Goal: Participate in discussion

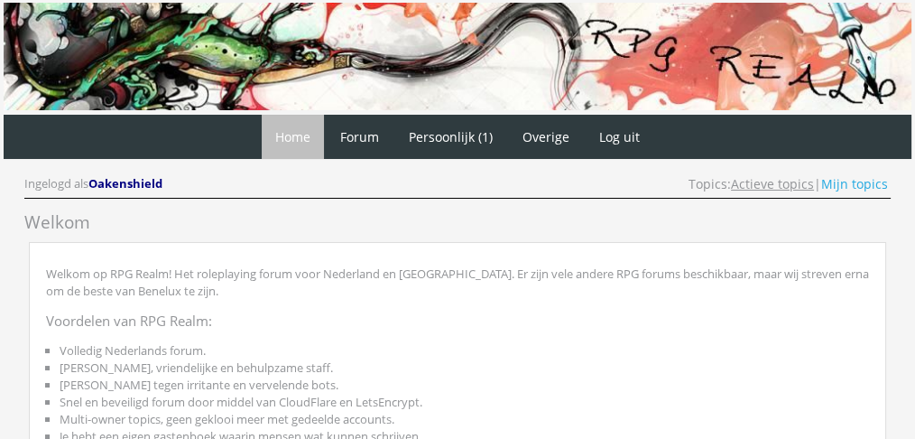
click at [792, 184] on link "Actieve topics" at bounding box center [772, 183] width 83 height 17
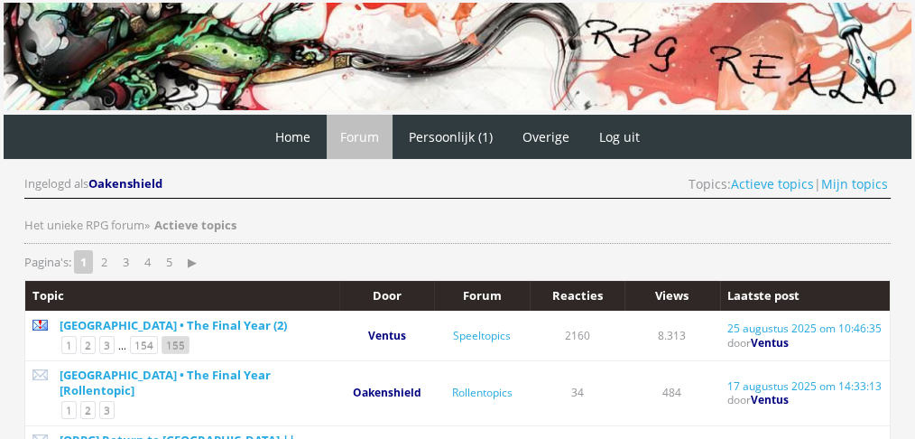
click at [171, 336] on link "155" at bounding box center [176, 345] width 28 height 18
